Goal: Complete application form: Complete application form

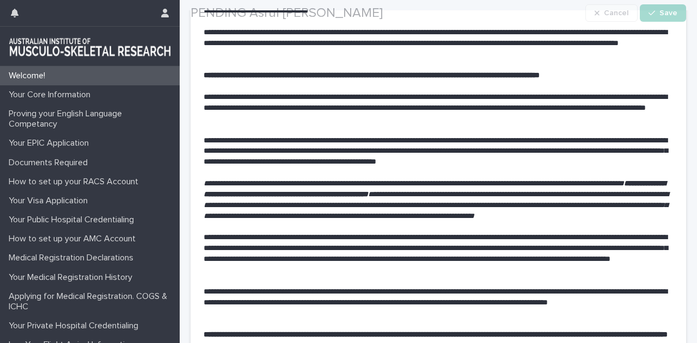
scroll to position [127, 0]
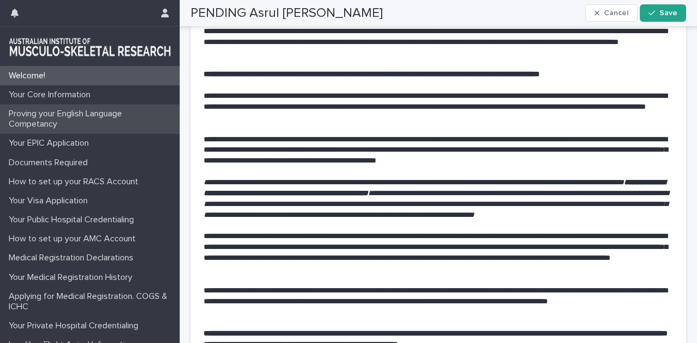
click at [39, 121] on p "Proving your English Language Competancy" at bounding box center [91, 119] width 175 height 21
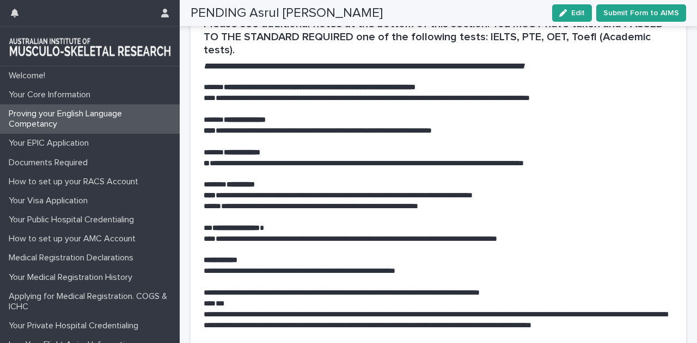
scroll to position [1409, 0]
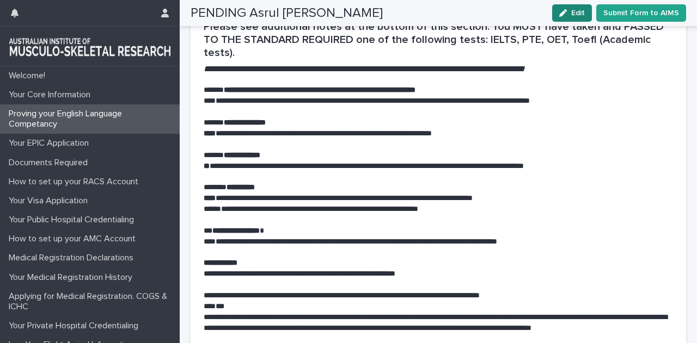
click at [576, 17] on button "Edit" at bounding box center [572, 12] width 40 height 17
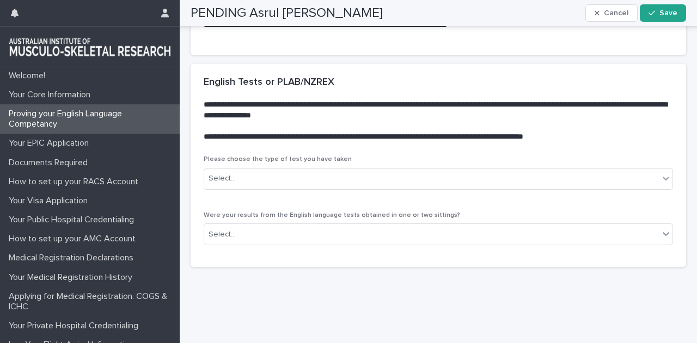
scroll to position [1785, 0]
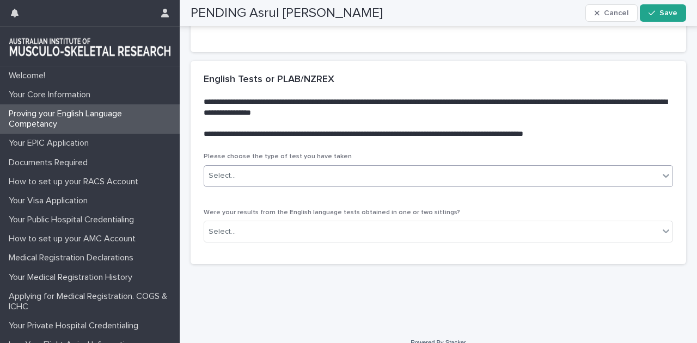
click at [294, 175] on div "Select..." at bounding box center [431, 176] width 454 height 18
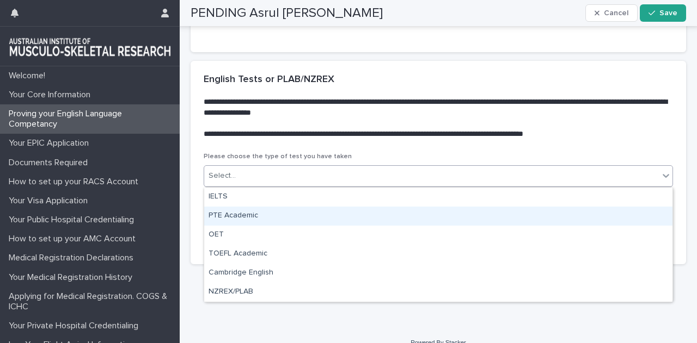
click at [238, 216] on div "PTE Academic" at bounding box center [438, 216] width 468 height 19
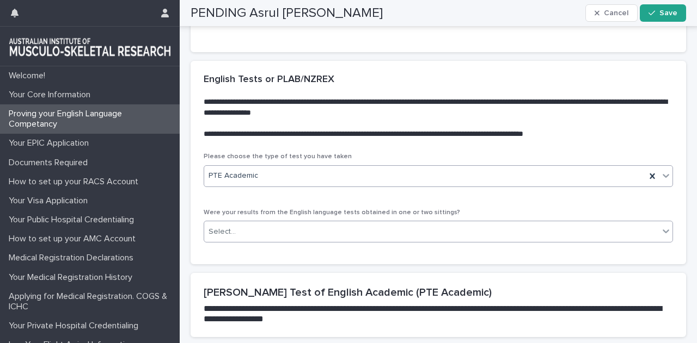
click at [355, 235] on div "Select..." at bounding box center [431, 232] width 454 height 18
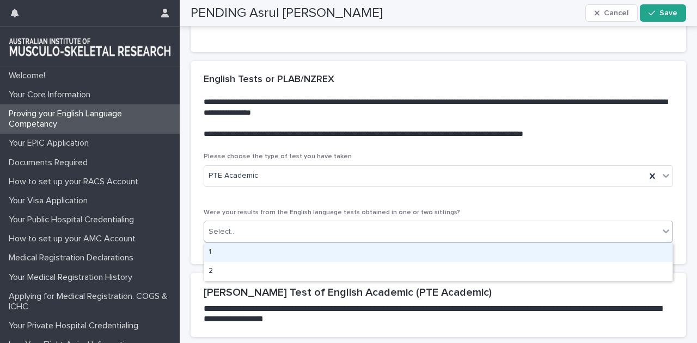
click at [326, 252] on div "1" at bounding box center [438, 252] width 468 height 19
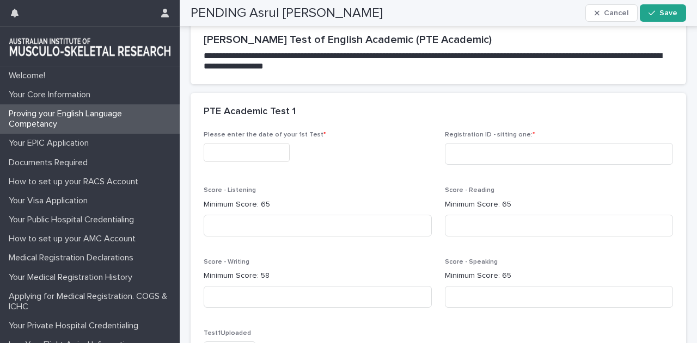
scroll to position [2044, 0]
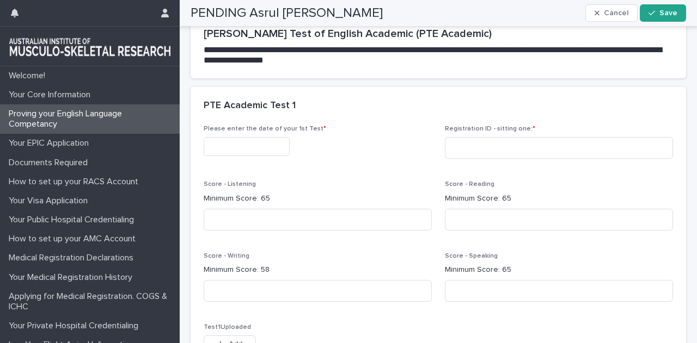
click at [247, 147] on input "text" at bounding box center [247, 146] width 86 height 19
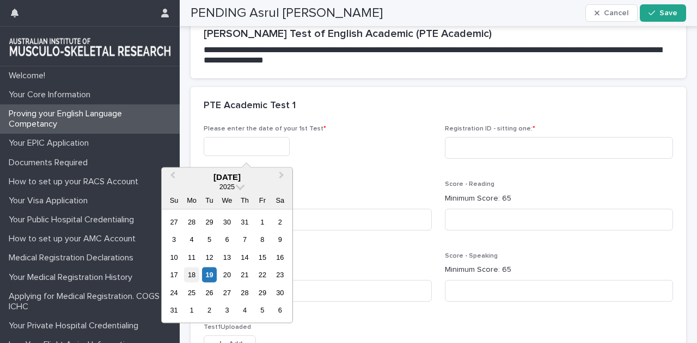
click at [188, 274] on div "18" at bounding box center [191, 275] width 15 height 15
type input "**********"
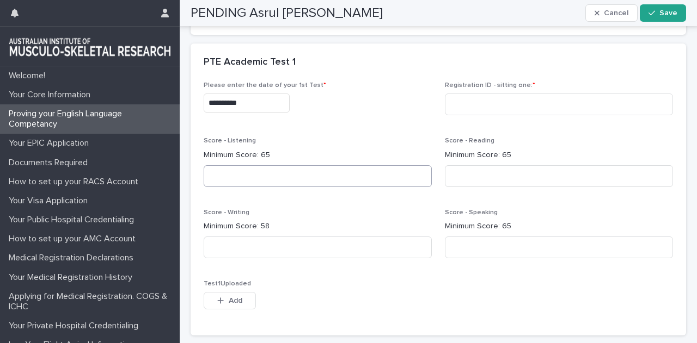
scroll to position [2095, 0]
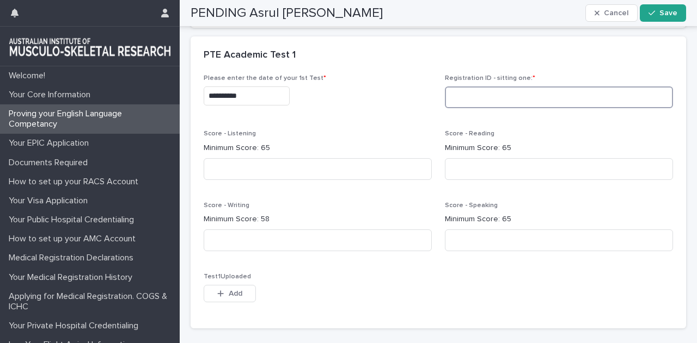
click at [466, 95] on input at bounding box center [559, 98] width 228 height 22
type input "*"
type input "*********"
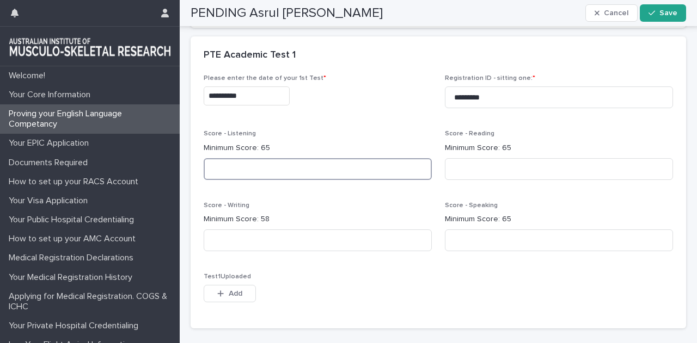
click at [251, 162] on input at bounding box center [318, 169] width 228 height 22
type input "**"
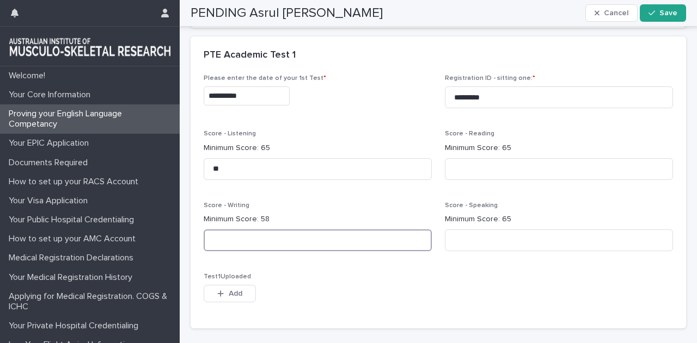
click at [235, 246] on input at bounding box center [318, 241] width 228 height 22
type input "**"
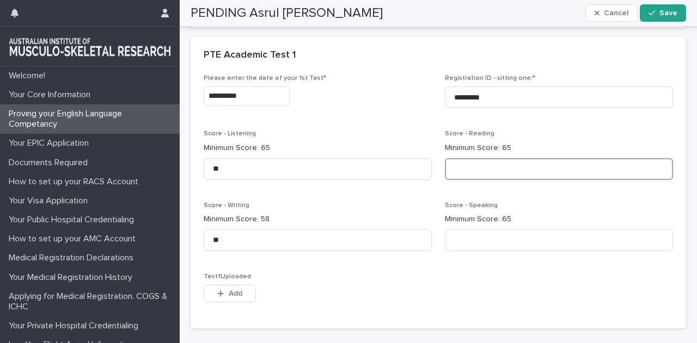
click at [480, 165] on input at bounding box center [559, 169] width 228 height 22
type input "**"
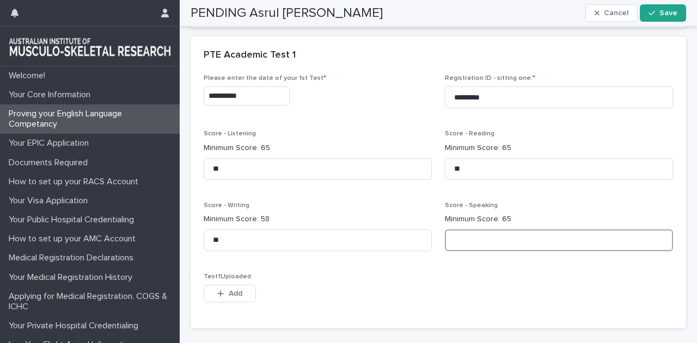
click at [508, 238] on input at bounding box center [559, 241] width 228 height 22
type input "**"
click at [364, 266] on div "**********" at bounding box center [438, 195] width 469 height 241
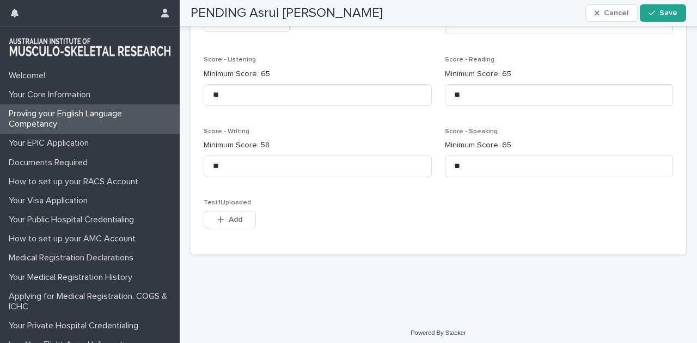
scroll to position [2174, 0]
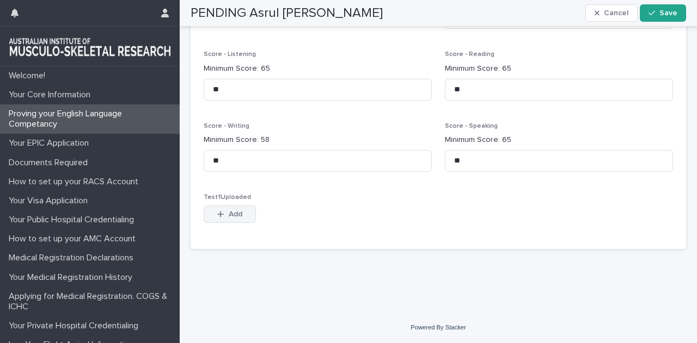
click at [235, 211] on span "Add" at bounding box center [236, 215] width 14 height 8
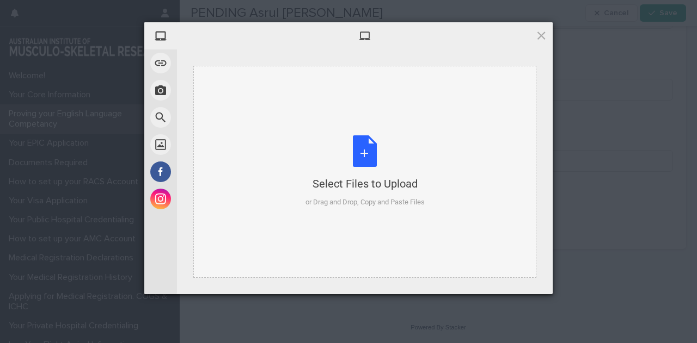
click at [362, 156] on div "Select Files to Upload or Drag and Drop, Copy and Paste Files" at bounding box center [364, 171] width 119 height 72
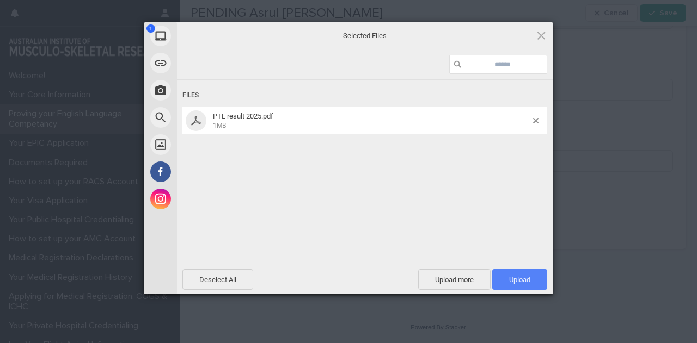
click at [529, 277] on span "Upload 1" at bounding box center [519, 280] width 21 height 8
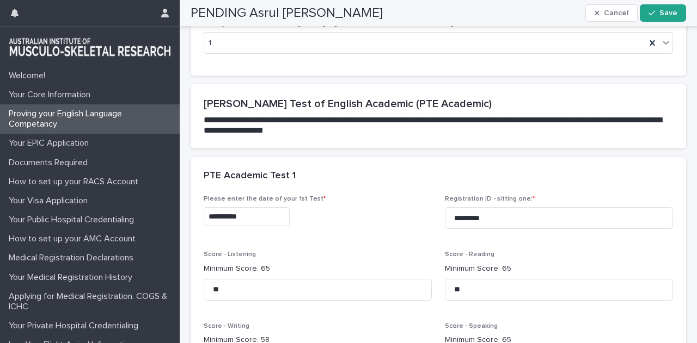
scroll to position [1966, 0]
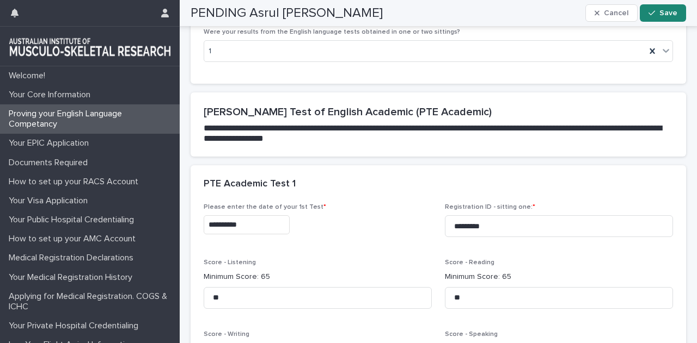
click at [656, 12] on div "button" at bounding box center [653, 13] width 11 height 8
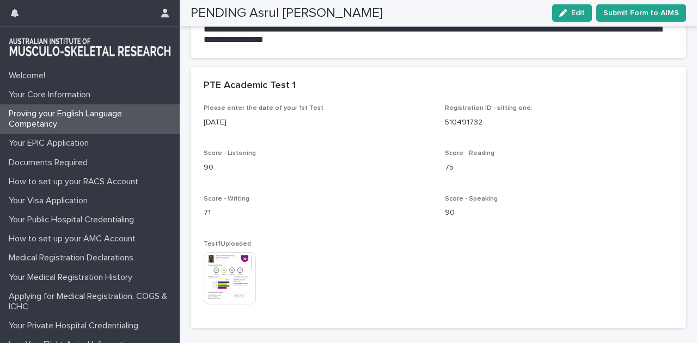
scroll to position [2033, 0]
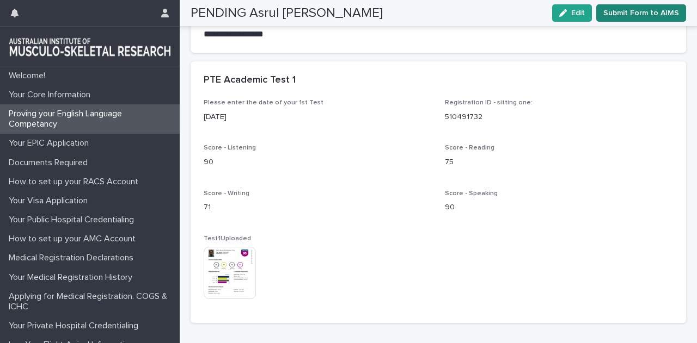
click at [637, 13] on span "Submit Form to AIMS" at bounding box center [641, 13] width 76 height 11
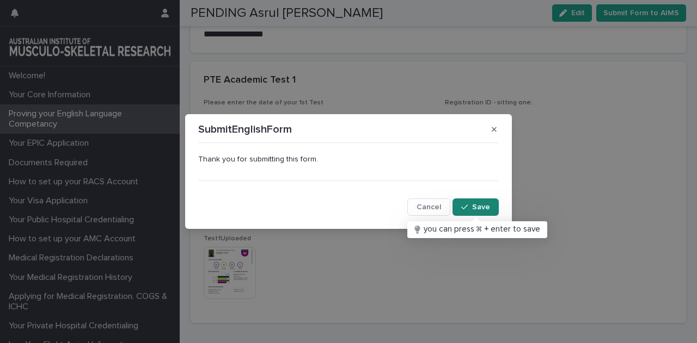
click at [471, 207] on div "button" at bounding box center [466, 208] width 11 height 8
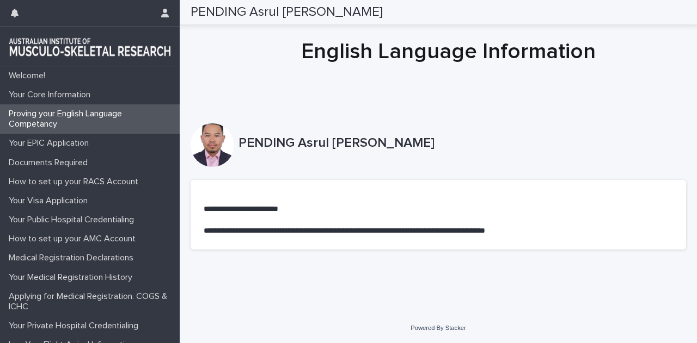
scroll to position [0, 0]
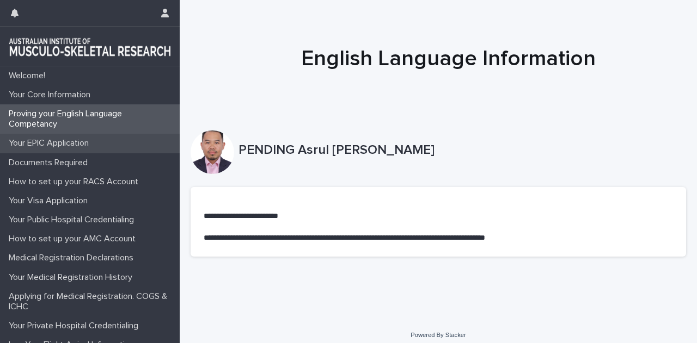
click at [65, 145] on p "Your EPIC Application" at bounding box center [50, 143] width 93 height 10
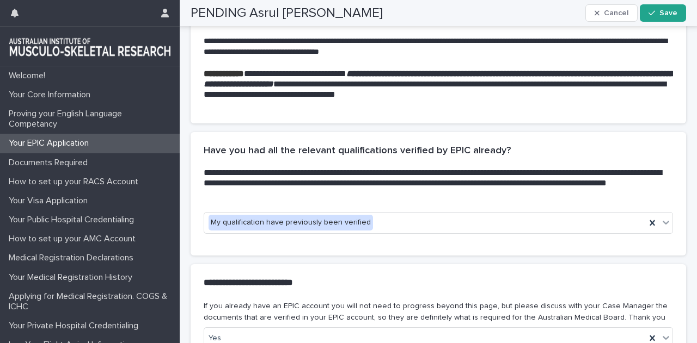
scroll to position [310, 0]
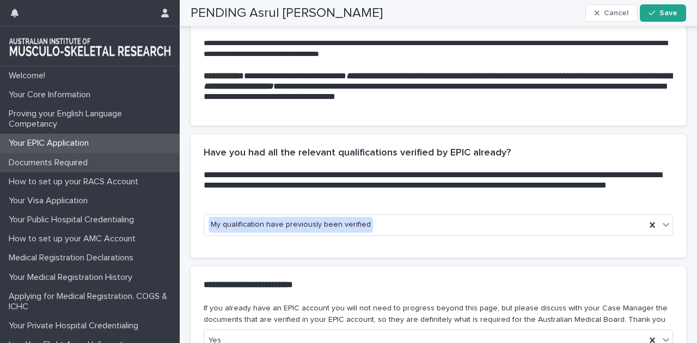
click at [66, 166] on p "Documents Required" at bounding box center [50, 163] width 92 height 10
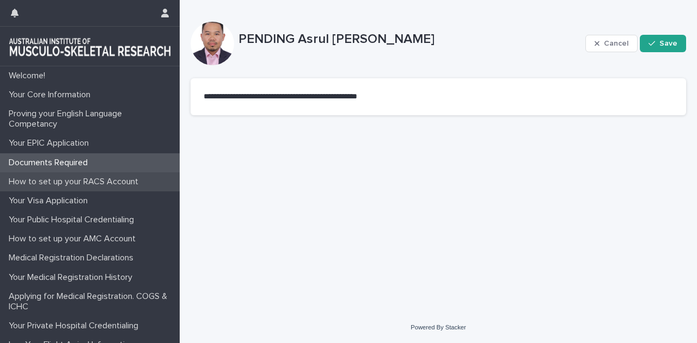
click at [73, 177] on p "How to set up your RACS Account" at bounding box center [75, 182] width 143 height 10
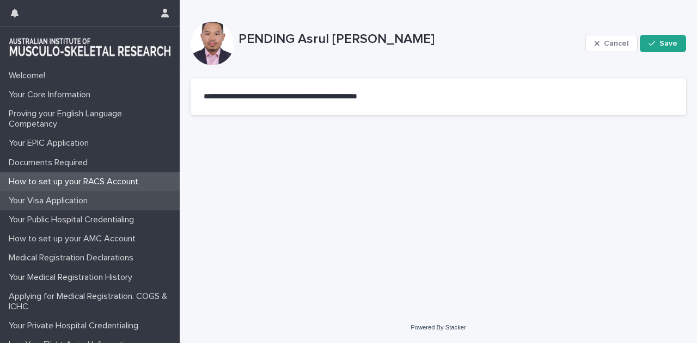
click at [36, 202] on p "Your Visa Application" at bounding box center [50, 201] width 92 height 10
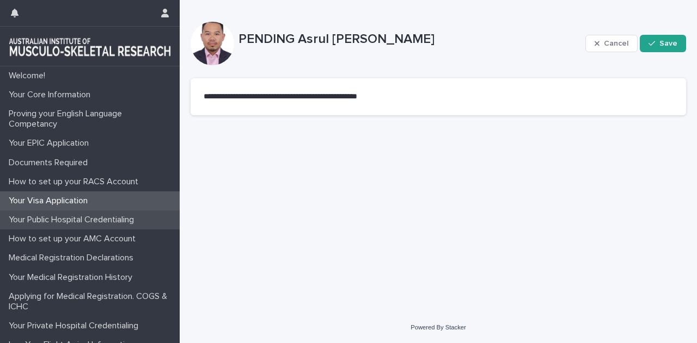
click at [33, 218] on p "Your Public Hospital Credentialing" at bounding box center [73, 220] width 138 height 10
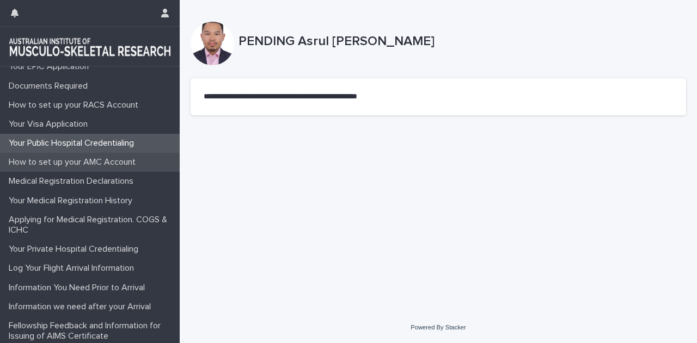
scroll to position [79, 0]
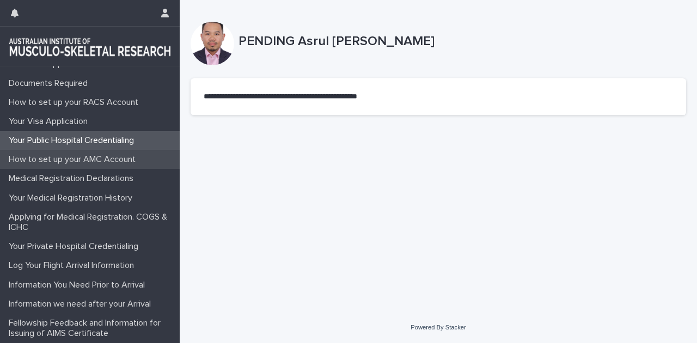
click at [77, 158] on p "How to set up your AMC Account" at bounding box center [74, 160] width 140 height 10
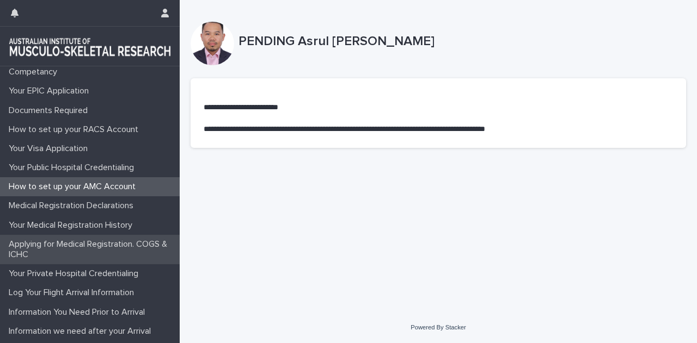
scroll to position [53, 0]
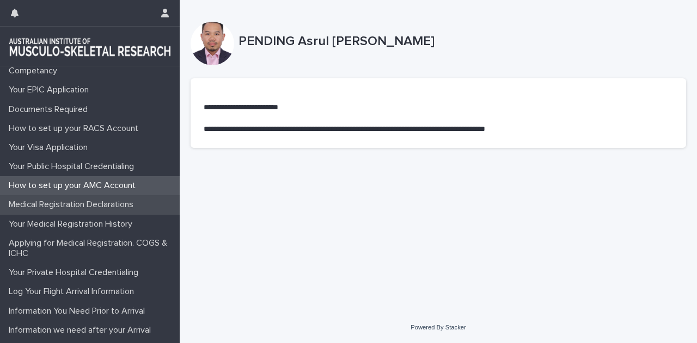
click at [90, 207] on p "Medical Registration Declarations" at bounding box center [73, 205] width 138 height 10
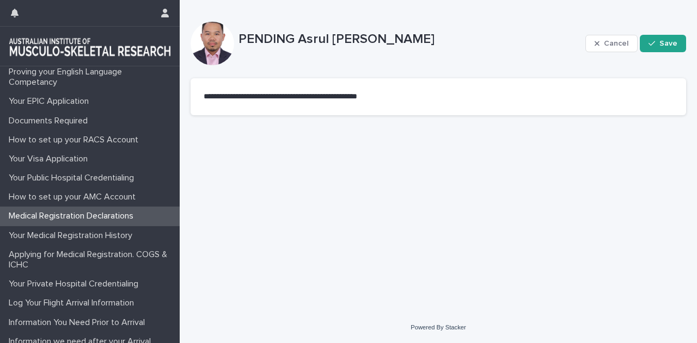
scroll to position [79, 0]
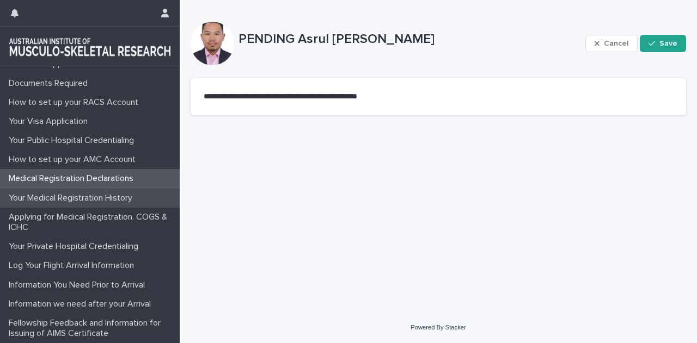
click at [98, 196] on p "Your Medical Registration History" at bounding box center [72, 198] width 137 height 10
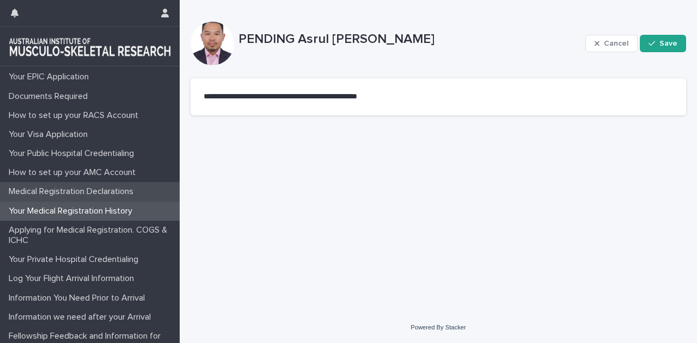
scroll to position [79, 0]
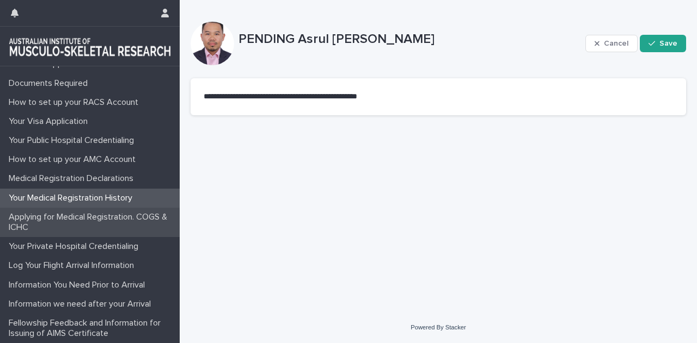
click at [105, 223] on p "Applying for Medical Registration. COGS & ICHC" at bounding box center [91, 222] width 175 height 21
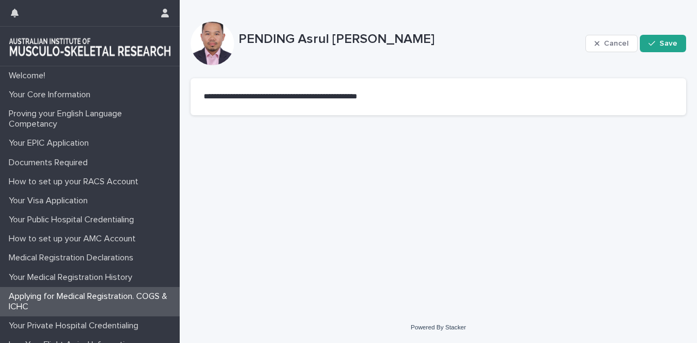
scroll to position [79, 0]
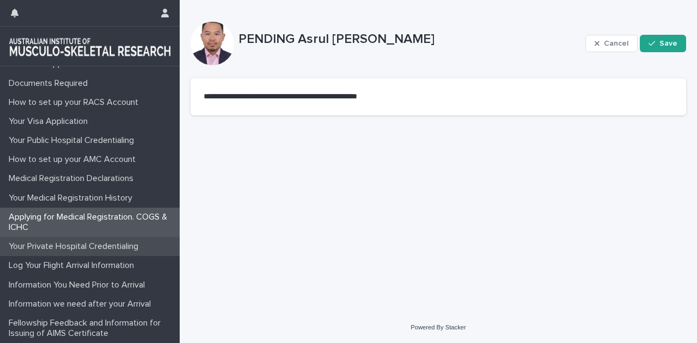
click at [83, 253] on div "Your Private Hospital Credentialing" at bounding box center [90, 246] width 180 height 19
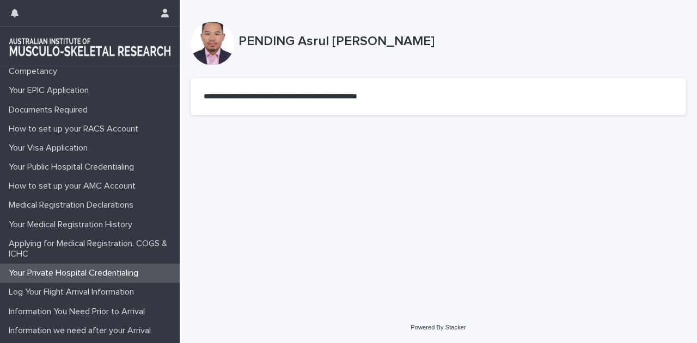
scroll to position [79, 0]
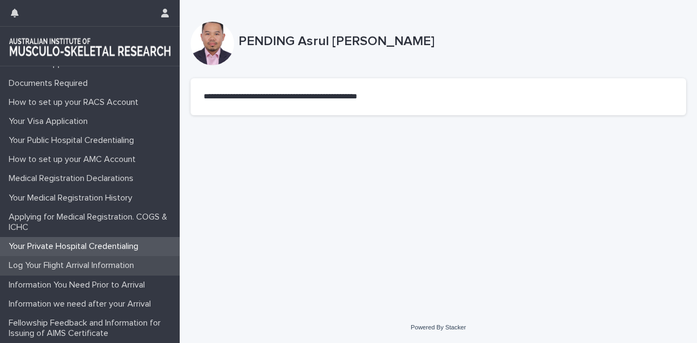
click at [98, 268] on p "Log Your Flight Arrival Information" at bounding box center [73, 266] width 138 height 10
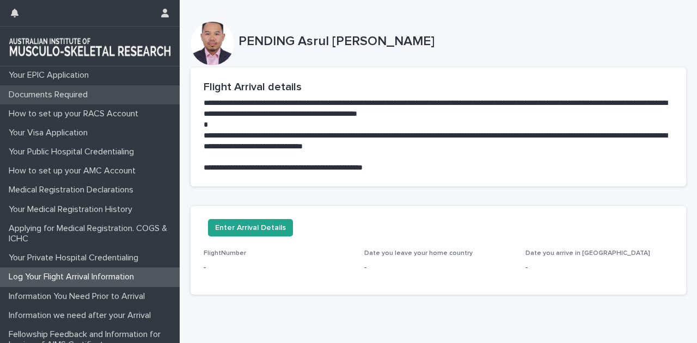
scroll to position [79, 0]
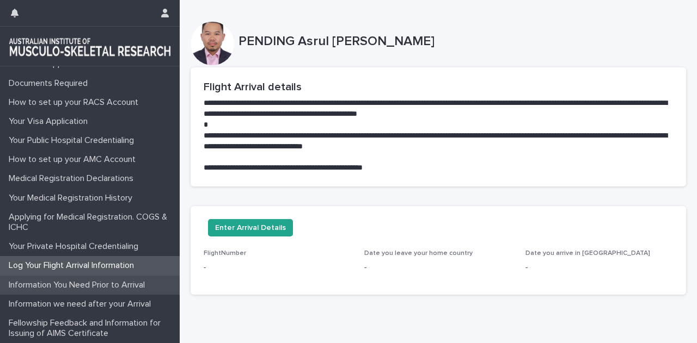
click at [87, 286] on p "Information You Need Prior to Arrival" at bounding box center [78, 285] width 149 height 10
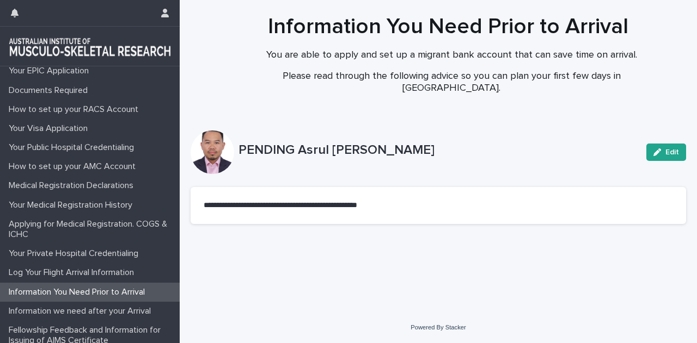
scroll to position [79, 0]
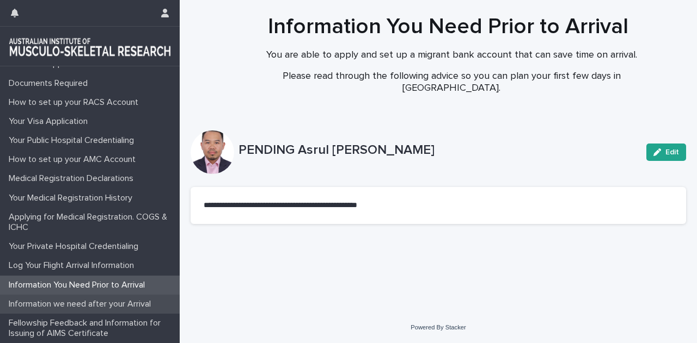
click at [63, 305] on p "Information we need after your Arrival" at bounding box center [81, 304] width 155 height 10
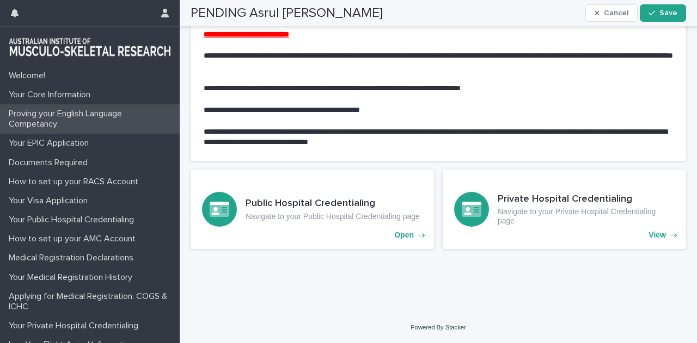
click at [46, 115] on p "Proving your English Language Competancy" at bounding box center [91, 119] width 175 height 21
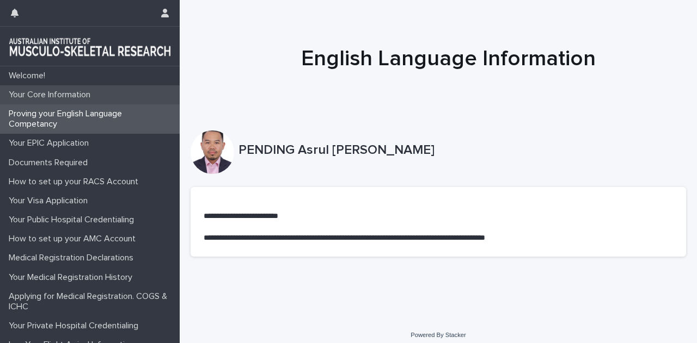
click at [56, 96] on p "Your Core Information" at bounding box center [51, 95] width 95 height 10
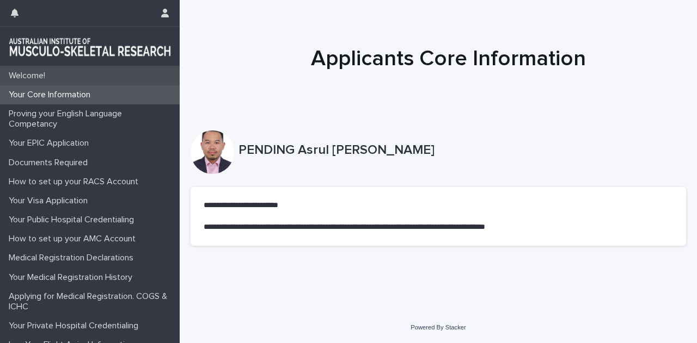
click at [30, 77] on p "Welcome!" at bounding box center [29, 76] width 50 height 10
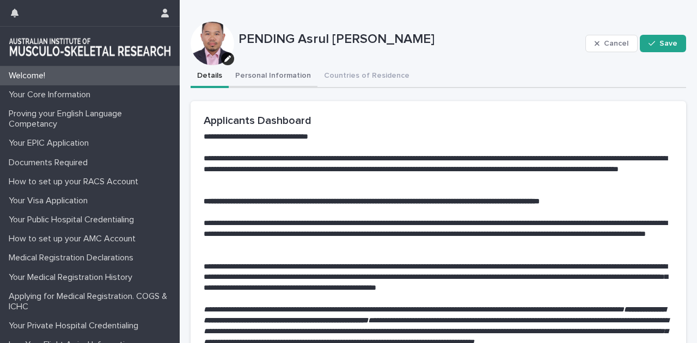
click at [281, 74] on button "Personal Information" at bounding box center [273, 76] width 89 height 23
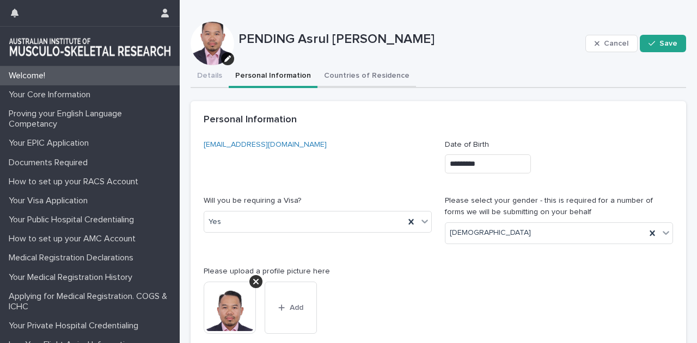
click at [343, 73] on button "Countries of Residence" at bounding box center [366, 76] width 98 height 23
